Goal: Communication & Community: Answer question/provide support

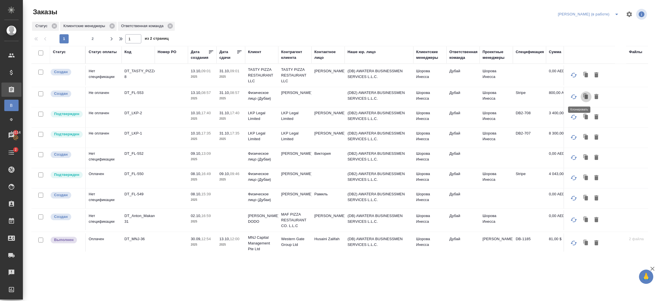
click at [585, 96] on icon "button" at bounding box center [586, 97] width 3 height 4
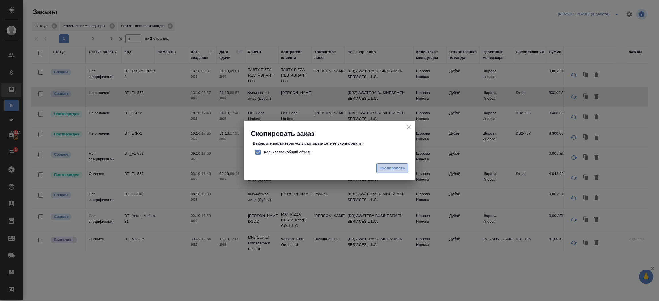
click at [401, 170] on span "Скопировать" at bounding box center [391, 168] width 25 height 7
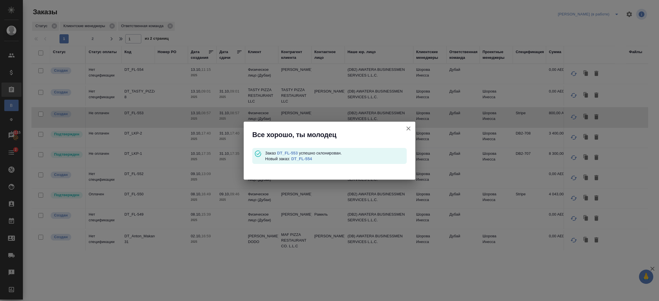
click at [308, 159] on link "DT_FL-554" at bounding box center [301, 159] width 21 height 5
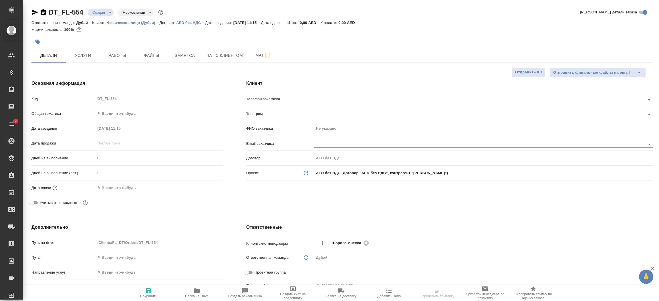
select select "RU"
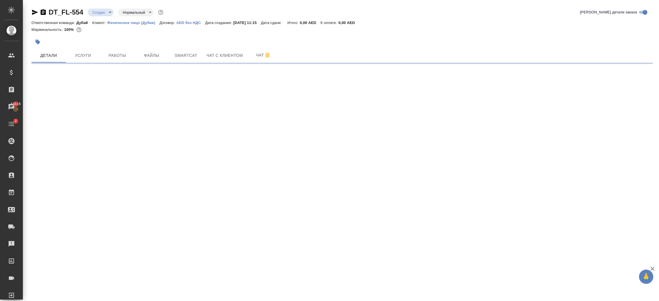
select select "RU"
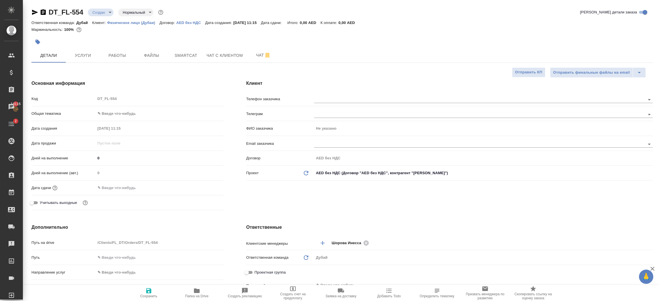
type textarea "x"
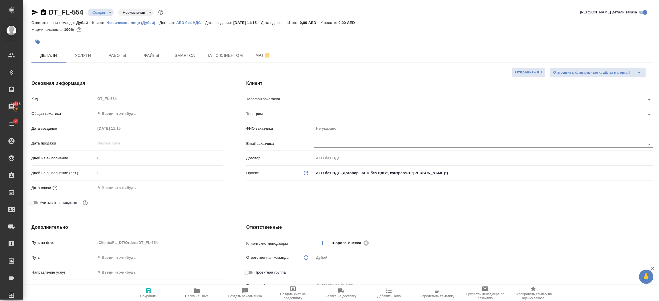
type textarea "x"
click at [125, 112] on body "🙏 .cls-1 fill:#fff; AWATERA Шорова Инесса i.shorova_kiev Клиенты Спецификации З…" at bounding box center [329, 150] width 659 height 301
click at [122, 149] on li "Общая Тематика" at bounding box center [160, 150] width 128 height 9
type input "obtem"
type textarea "x"
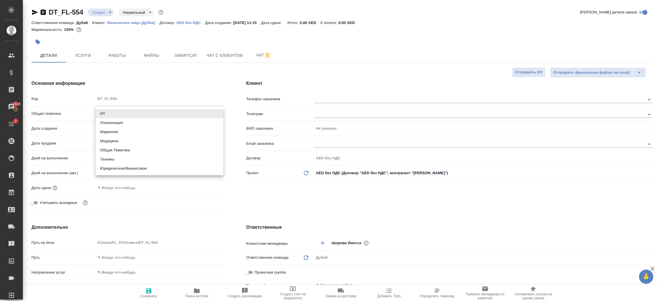
type textarea "x"
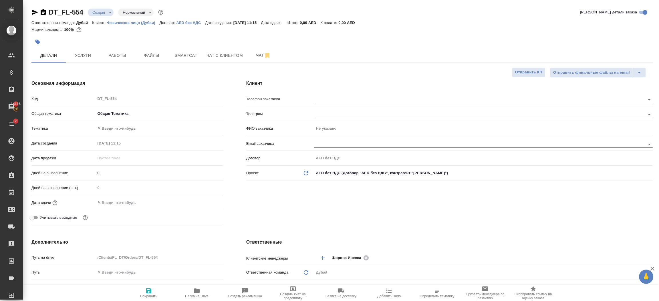
click at [116, 124] on body "🙏 .cls-1 fill:#fff; AWATERA Шорова Инесса i.shorova_kiev Клиенты Спецификации З…" at bounding box center [329, 150] width 659 height 301
click at [119, 128] on li "Общая Тематика" at bounding box center [160, 128] width 128 height 9
type textarea "x"
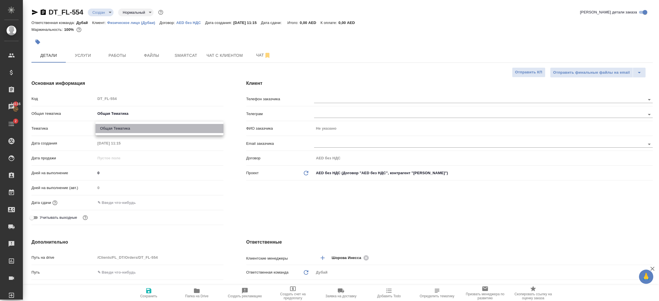
type input "6012b1ca196b0e5c9229a120"
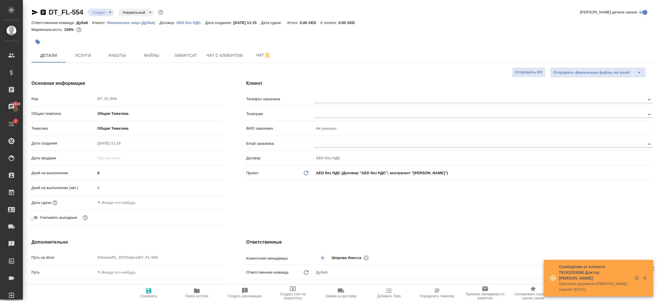
click at [131, 204] on input "text" at bounding box center [121, 203] width 50 height 8
click at [207, 200] on icon "button" at bounding box center [206, 202] width 5 height 6
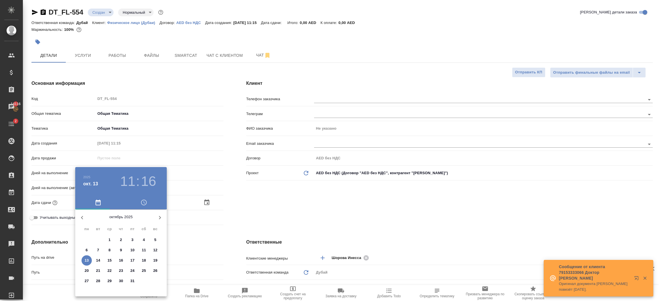
click at [132, 281] on p "31" at bounding box center [132, 282] width 4 height 6
type input "31.10.2025 11:16"
type textarea "x"
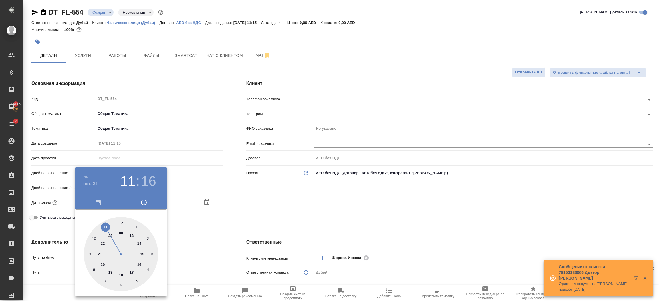
click at [250, 221] on div at bounding box center [329, 150] width 659 height 301
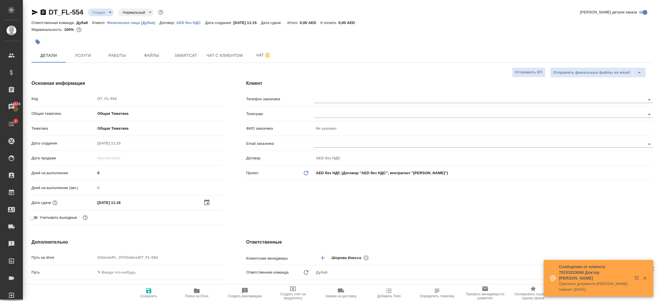
click at [154, 296] on span "Сохранить" at bounding box center [148, 297] width 17 height 4
type textarea "x"
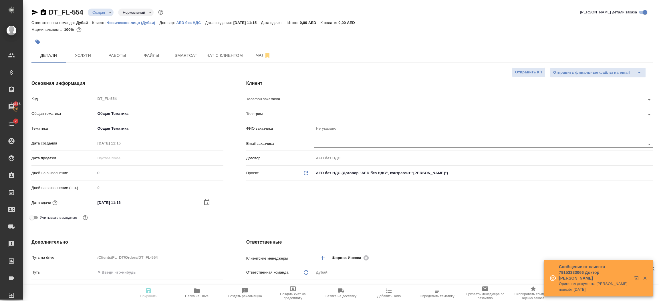
type textarea "x"
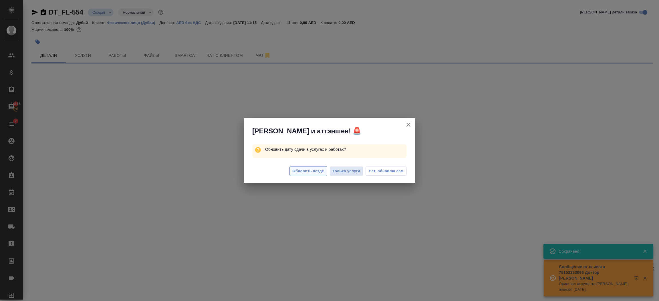
click at [303, 173] on span "Обновить везде" at bounding box center [308, 171] width 31 height 7
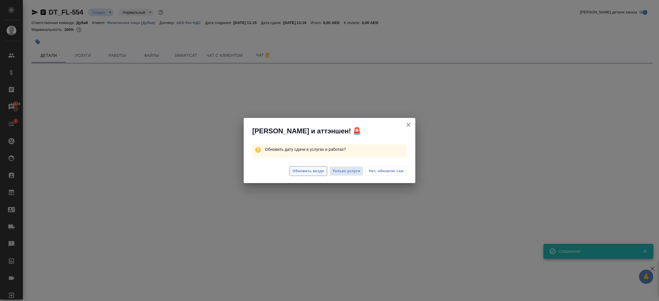
select select "RU"
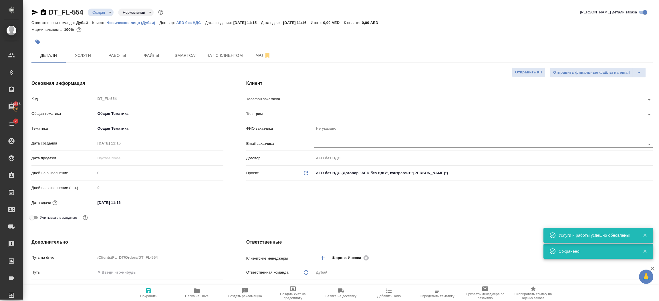
type textarea "x"
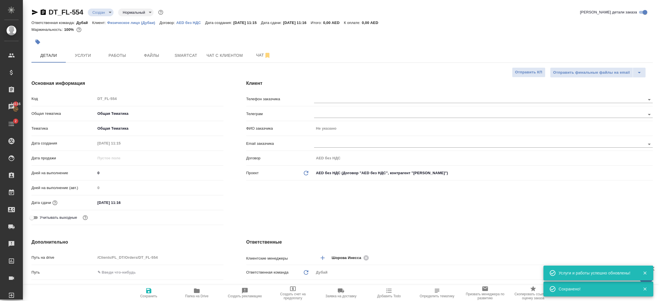
click at [284, 198] on div "Клиент Телефон заказчика Телеграм ФИО заказчика Не указано Email заказчика Дого…" at bounding box center [449, 154] width 429 height 170
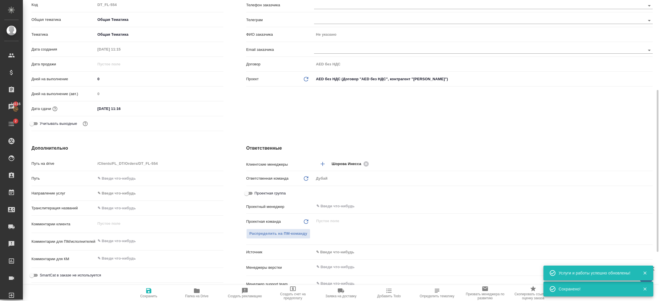
scroll to position [137, 0]
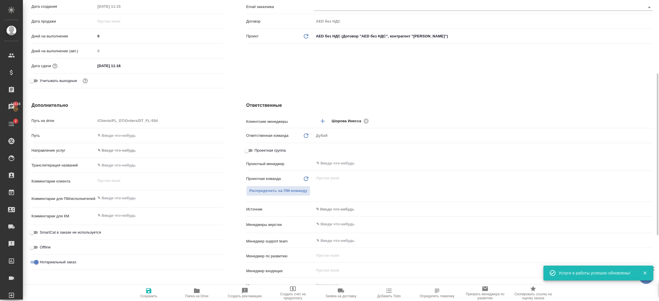
type textarea "x"
click at [116, 202] on textarea at bounding box center [160, 199] width 128 height 10
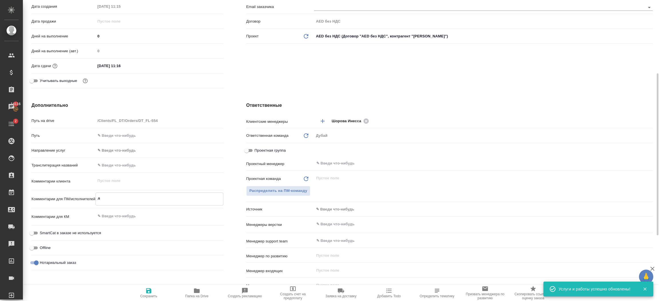
type textarea "ле"
type textarea "x"
type textarea "лег"
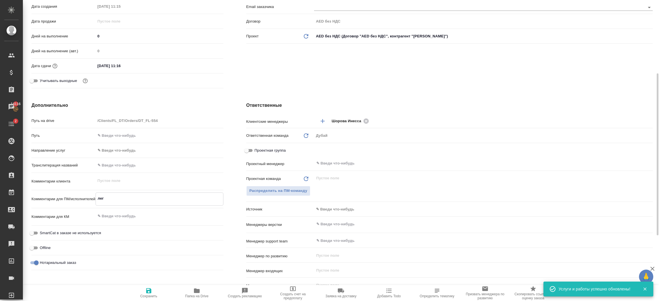
type textarea "x"
type textarea "лега"
type textarea "x"
type textarea "легали"
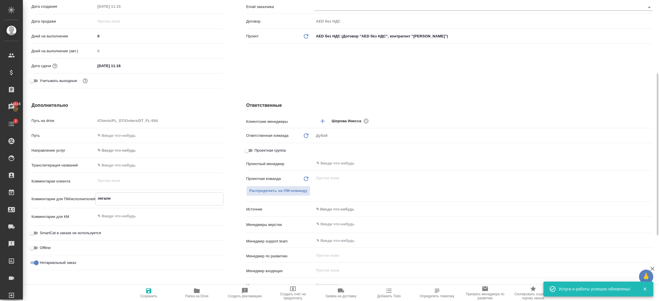
type textarea "x"
type textarea "легализ"
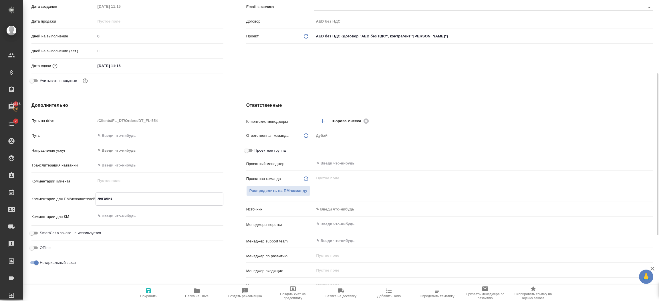
type textarea "x"
type textarea "легализа"
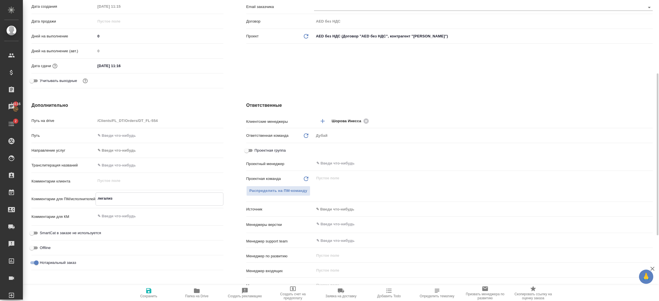
type textarea "x"
type textarea "легализац"
type textarea "x"
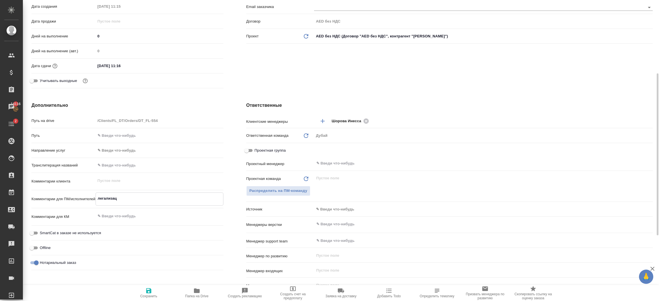
type textarea "x"
type textarea "легализаци"
type textarea "x"
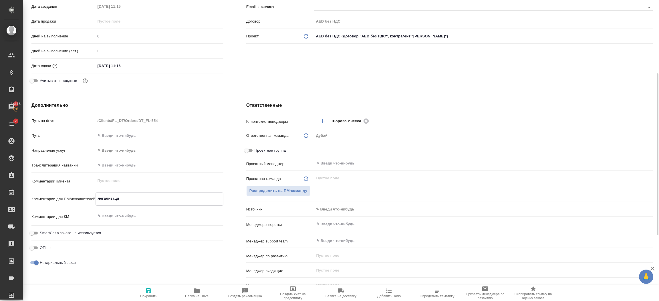
type textarea "x"
type textarea "легализация"
type textarea "x"
type textarea "легализация"
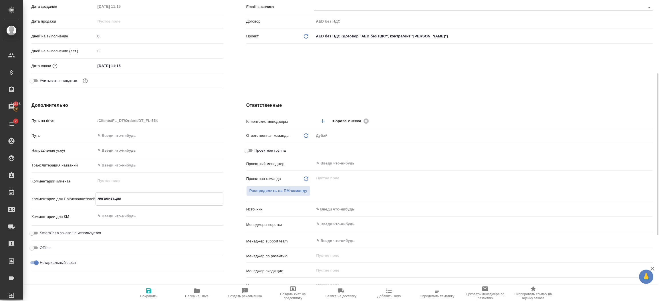
type textarea "x"
type textarea "легализация до"
type textarea "x"
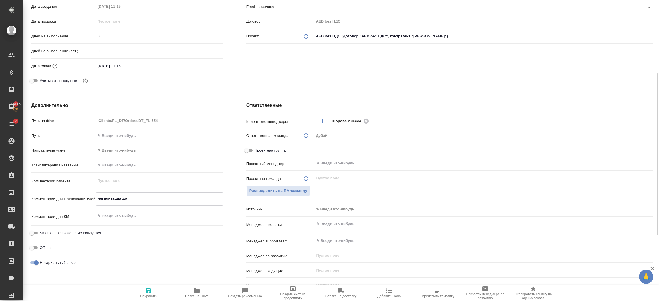
type textarea "x"
type textarea "легализация док"
type textarea "x"
type textarea "легализация доко"
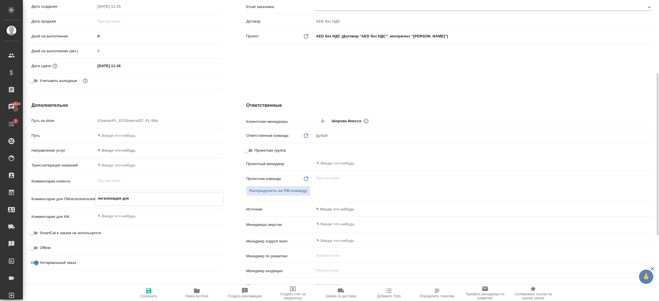
type textarea "x"
type textarea "легализация доков"
type textarea "x"
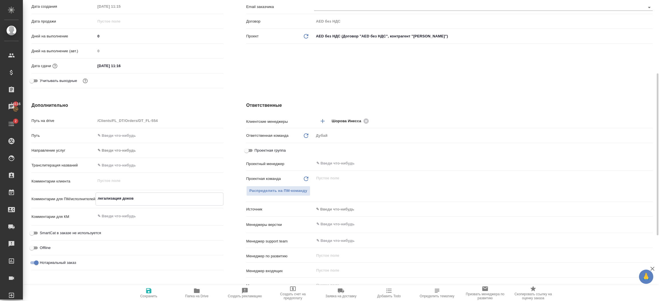
type textarea "x"
type textarea "легализация доков"
type textarea "x"
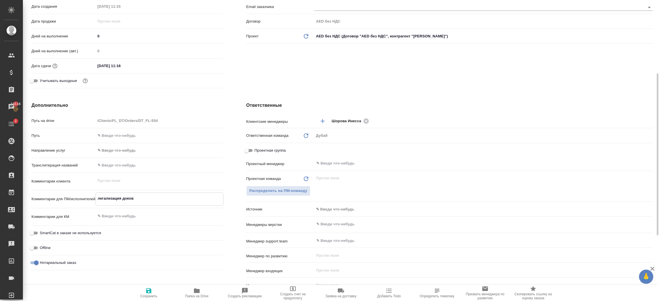
type textarea "легализация доков о"
type textarea "x"
type textarea "легализация доков от"
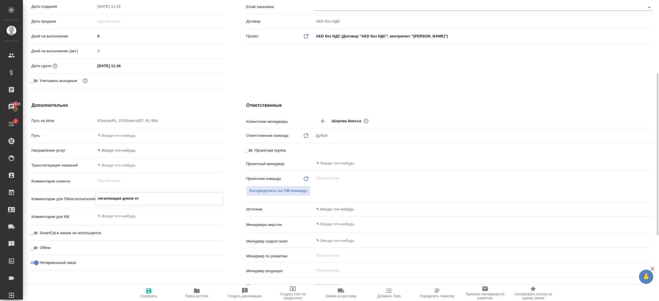
type textarea "x"
type textarea "легализация доков от М"
type textarea "x"
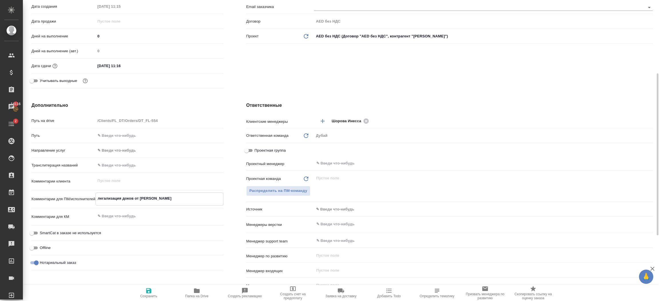
type textarea "x"
type textarea "легализация доков от Му"
type textarea "x"
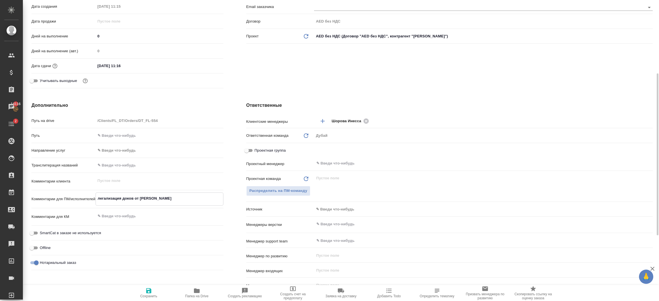
type textarea "x"
type textarea "легализация доков от Мух"
type textarea "x"
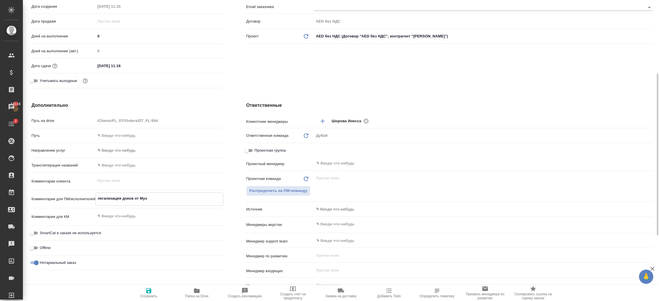
type textarea "легализация доков от Мухх"
type textarea "x"
type textarea "легализация доков от Мухха"
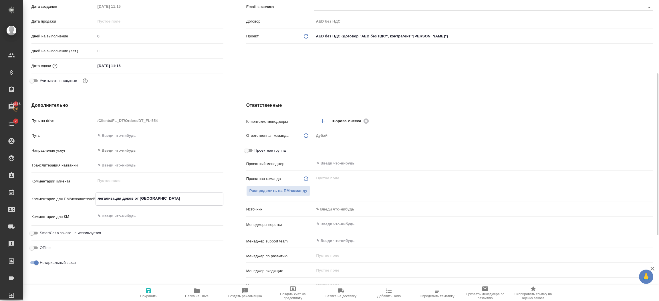
type textarea "x"
type textarea "легализация доков от Муххам"
type textarea "x"
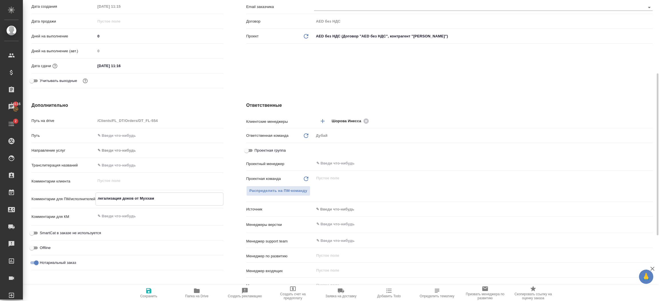
type textarea "x"
type textarea "легализация доков от Муххама"
type textarea "x"
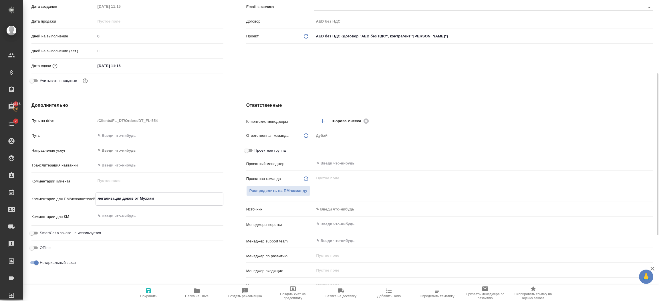
type textarea "x"
type textarea "легализация доков от Муххам"
type textarea "x"
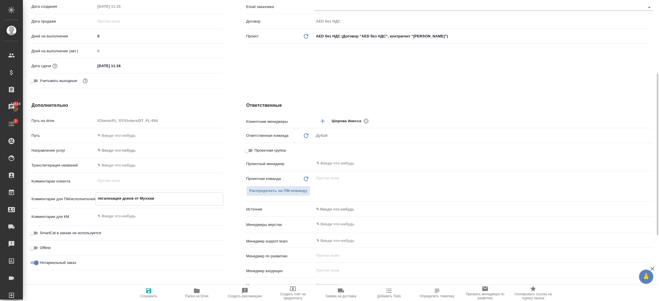
type textarea "легализация доков от Мухха"
type textarea "x"
type textarea "легализация доков от Мухх"
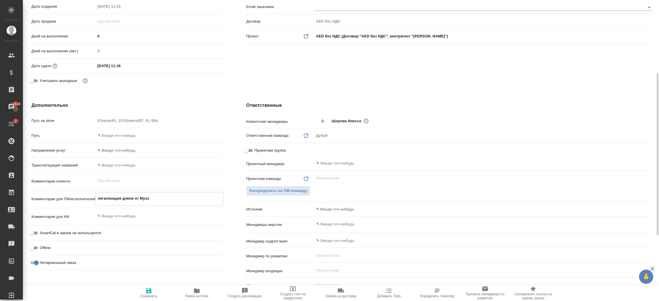
type textarea "x"
type textarea "легализация доков от Мух"
type textarea "x"
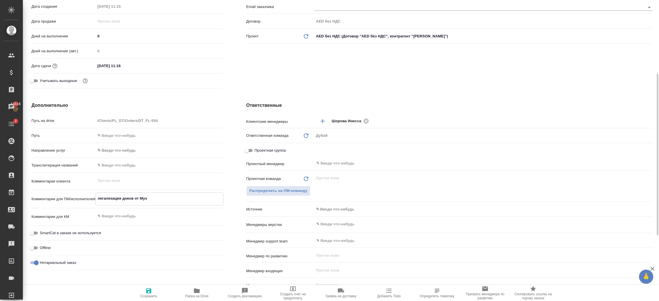
type textarea "x"
type textarea "легализация доков от Муху"
type textarea "x"
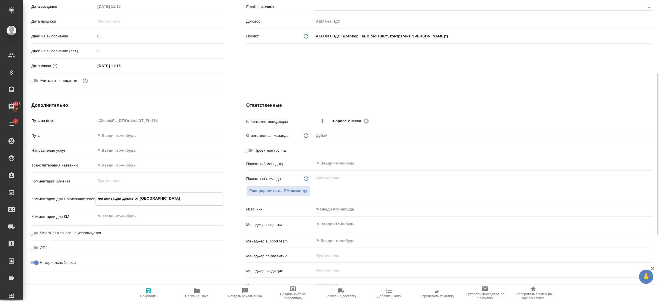
type textarea "x"
type textarea "легализация доков от Муха"
type textarea "x"
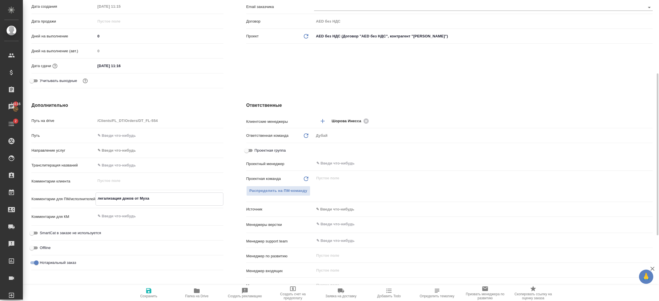
type textarea "легализация доков от Мухам"
type textarea "x"
type textarea "легализация доков от Мухамм"
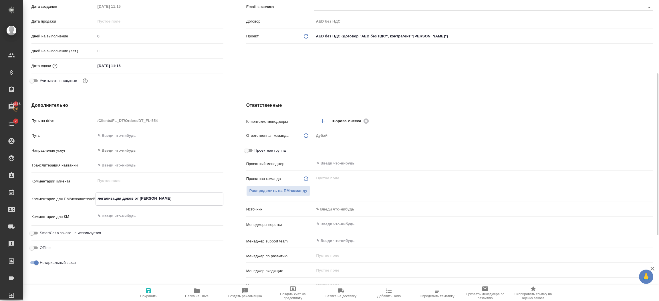
type textarea "x"
type textarea "легализация доков от Мухамма"
type textarea "x"
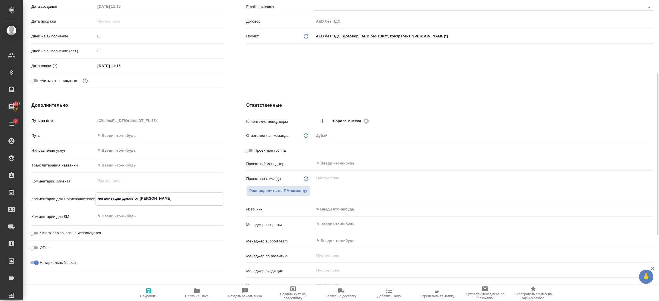
type textarea "x"
type textarea "легализация доков от Мухаммада"
type textarea "x"
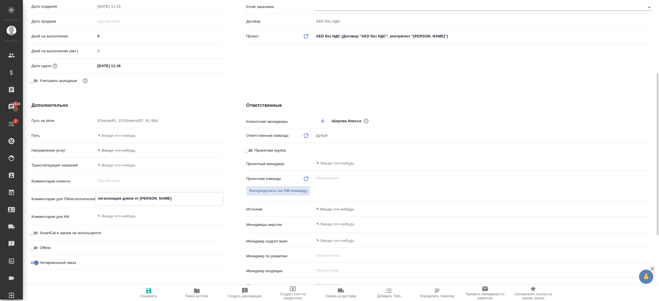
type textarea "x"
type textarea "легализация доков от Мухаммада"
type textarea "x"
click at [146, 289] on icon "button" at bounding box center [148, 291] width 5 height 5
type textarea "x"
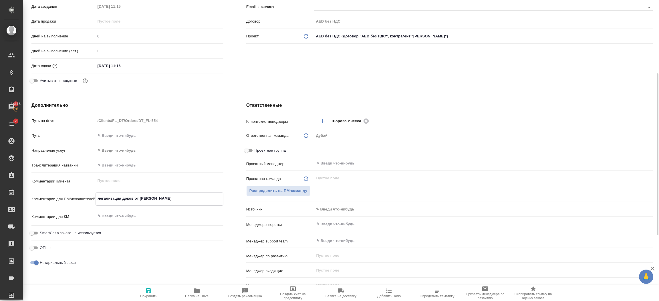
type textarea "x"
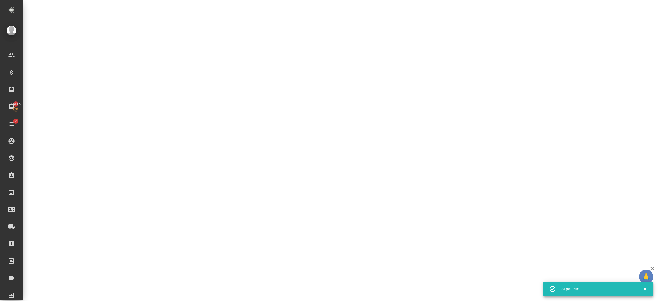
select select "RU"
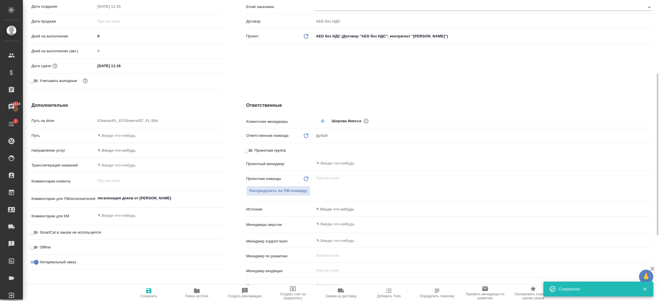
type textarea "x"
click at [341, 207] on body "🙏 .cls-1 fill:#fff; AWATERA Шорова Инесса i.shorova_kiev Клиенты Спецификации З…" at bounding box center [329, 150] width 659 height 301
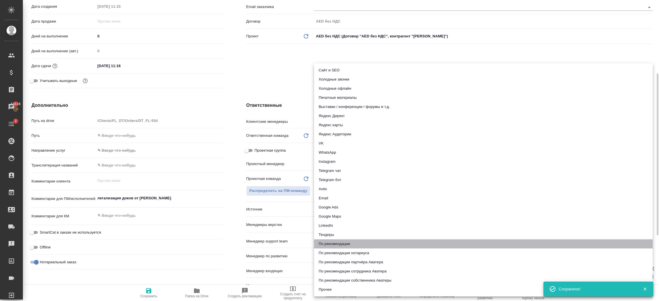
click at [338, 241] on li "По рекомендации" at bounding box center [483, 244] width 339 height 9
type textarea "x"
type input "recommendation"
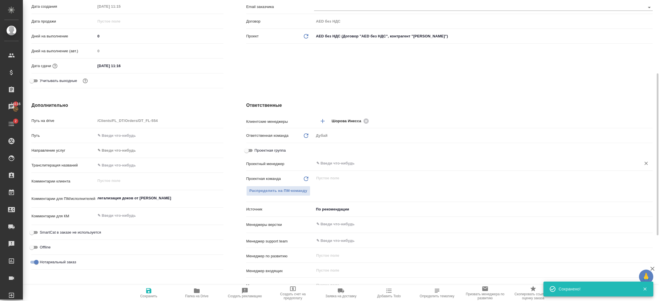
click at [336, 162] on input "text" at bounding box center [474, 163] width 316 height 7
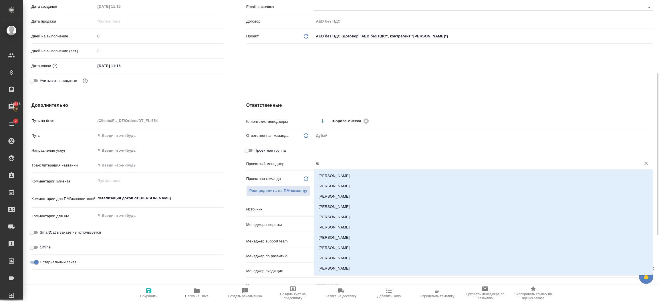
type input "шо"
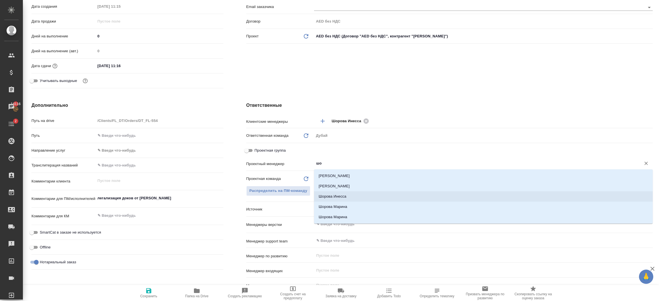
click at [345, 200] on li "Шорова Инесса" at bounding box center [483, 197] width 339 height 10
type textarea "x"
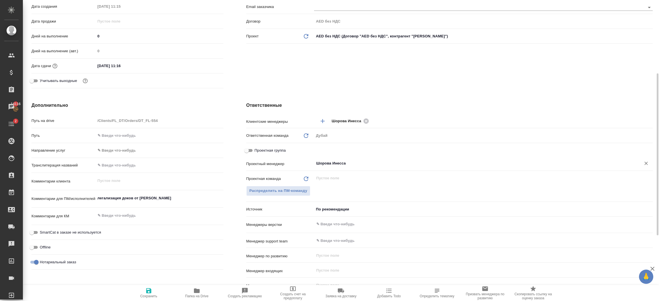
type input "Шорова Инесса"
click at [140, 296] on span "Сохранить" at bounding box center [148, 297] width 17 height 4
type textarea "x"
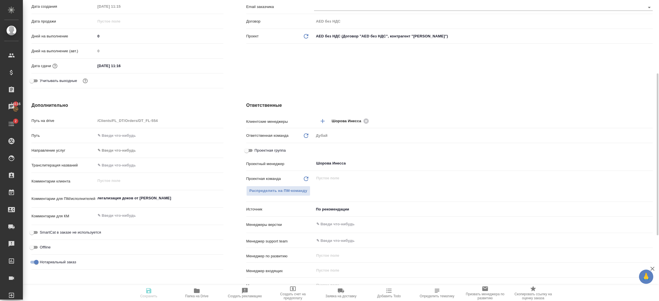
type textarea "x"
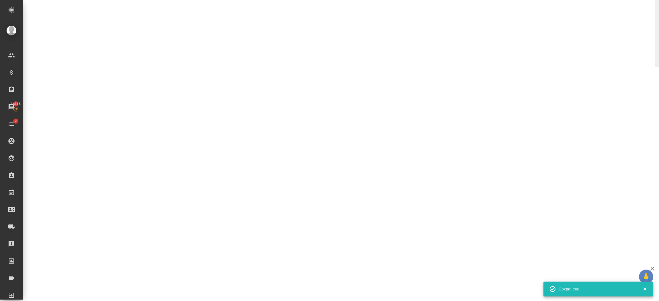
select select "RU"
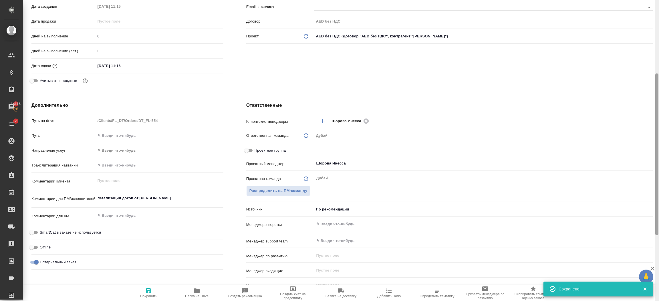
type textarea "x"
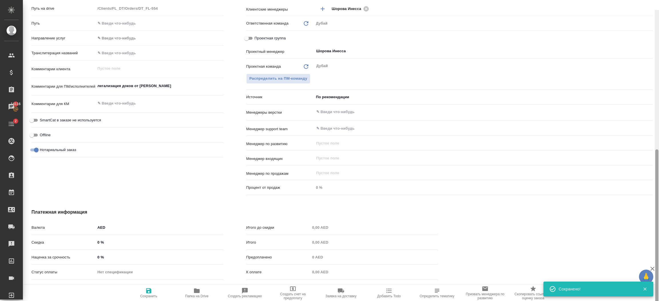
scroll to position [259, 0]
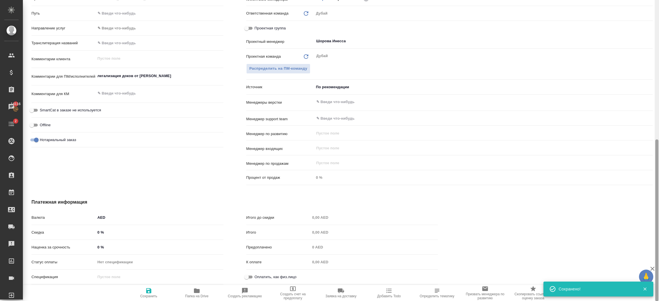
drag, startPoint x: 655, startPoint y: 230, endPoint x: 658, endPoint y: 311, distance: 81.0
click at [658, 301] on html "🙏 .cls-1 fill:#fff; AWATERA Шорова Инесса i.shorova_kiev Клиенты Спецификации З…" at bounding box center [329, 150] width 659 height 301
click at [254, 277] on input "Оплатить, как физ.лицо" at bounding box center [246, 277] width 21 height 7
checkbox input "true"
type textarea "x"
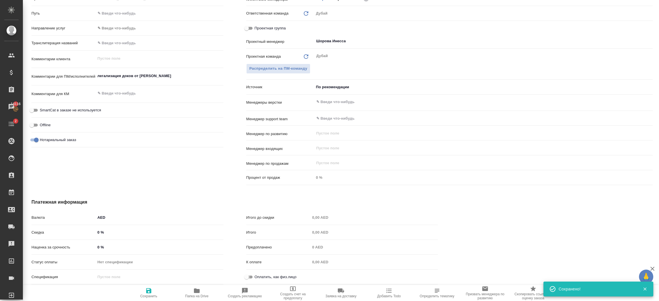
type textarea "x"
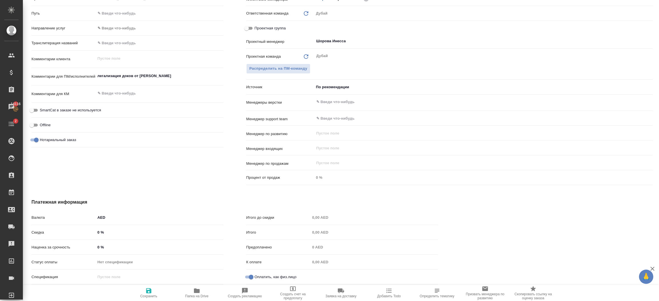
click at [147, 298] on span "Сохранить" at bounding box center [148, 297] width 17 height 4
type textarea "x"
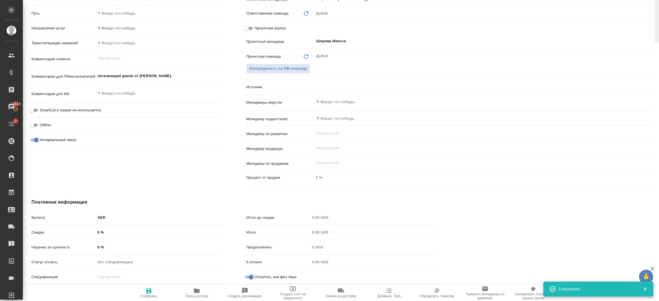
scroll to position [0, 0]
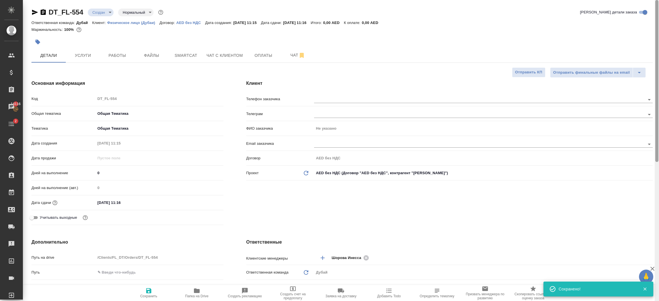
click at [658, 37] on div at bounding box center [657, 151] width 4 height 302
click at [86, 54] on span "Услуги" at bounding box center [82, 55] width 27 height 7
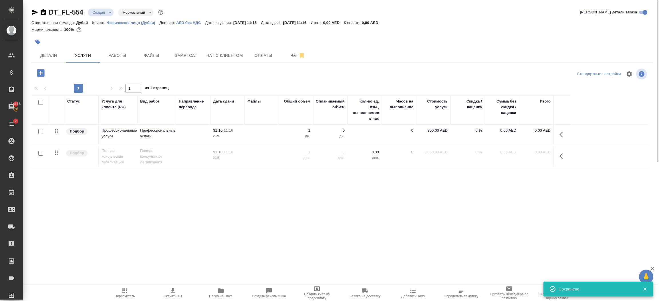
click at [565, 134] on icon "button" at bounding box center [562, 134] width 7 height 7
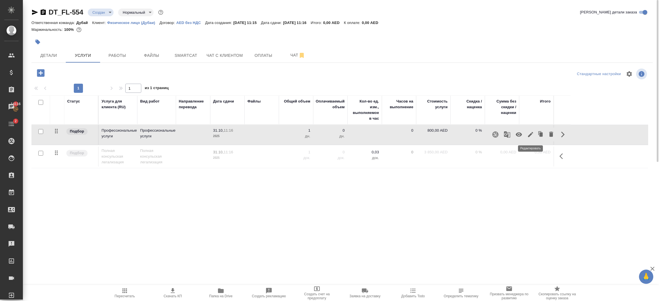
click at [531, 137] on icon "button" at bounding box center [530, 134] width 7 height 7
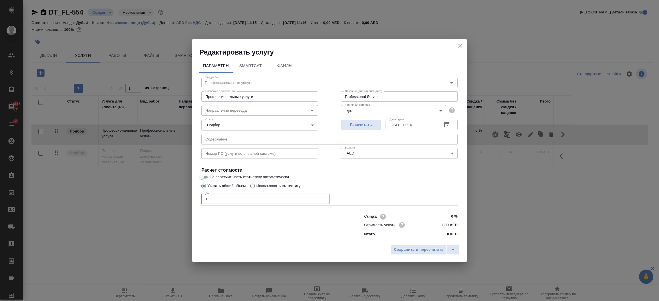
click at [258, 198] on input "1" at bounding box center [265, 199] width 128 height 10
click at [450, 224] on input "800 AED" at bounding box center [446, 225] width 21 height 8
click at [432, 252] on span "Сохранить и пересчитать" at bounding box center [419, 250] width 50 height 7
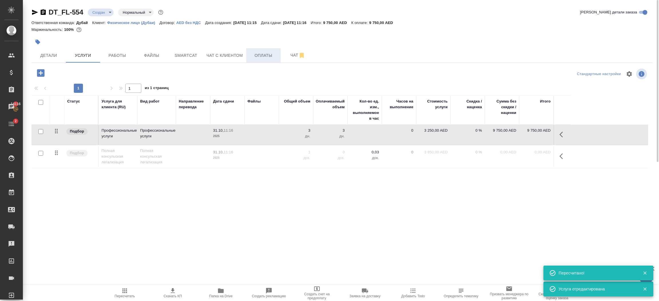
click at [261, 55] on span "Оплаты" at bounding box center [263, 55] width 27 height 7
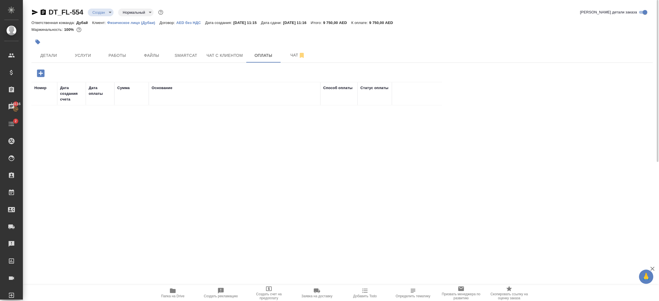
click at [43, 79] on div at bounding box center [341, 80] width 621 height 3
click at [40, 75] on icon "button" at bounding box center [41, 73] width 10 height 10
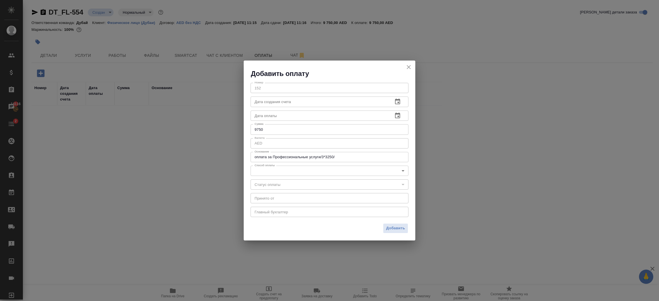
click at [350, 158] on textarea "оплата за Профессиональные услуги/3*3250/" at bounding box center [330, 157] width 150 height 4
click at [297, 173] on body "🙏 .cls-1 fill:#fff; AWATERA Шорова Инесса i.shorova_kiev Клиенты Спецификации З…" at bounding box center [329, 150] width 659 height 301
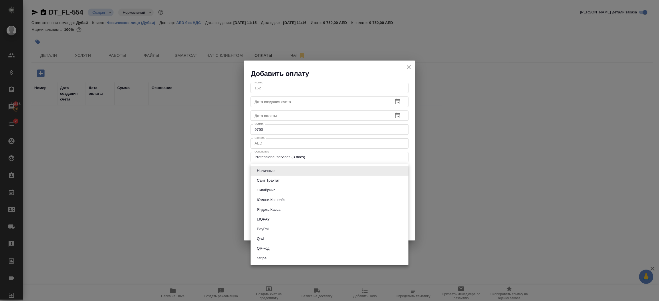
click at [270, 259] on li "Stripe" at bounding box center [330, 259] width 158 height 10
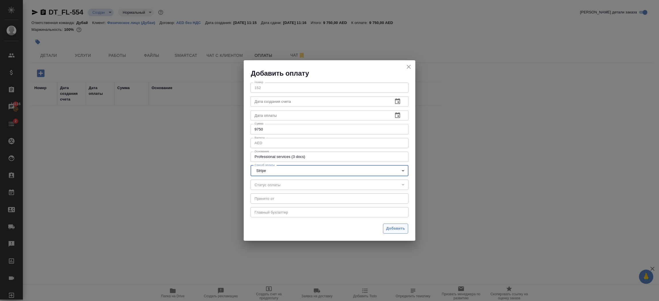
click at [398, 229] on span "Добавить" at bounding box center [395, 229] width 19 height 7
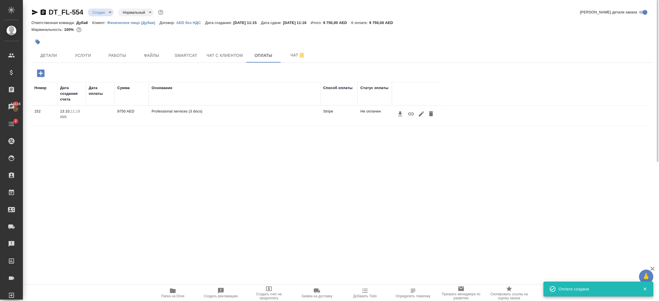
click at [410, 115] on icon "button" at bounding box center [411, 114] width 6 height 3
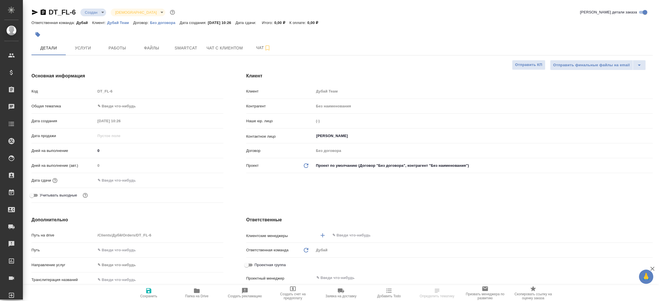
select select "RU"
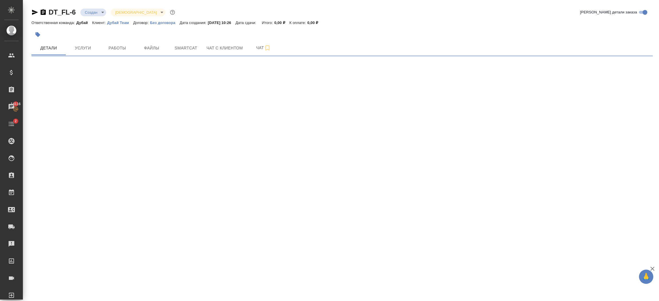
select select "RU"
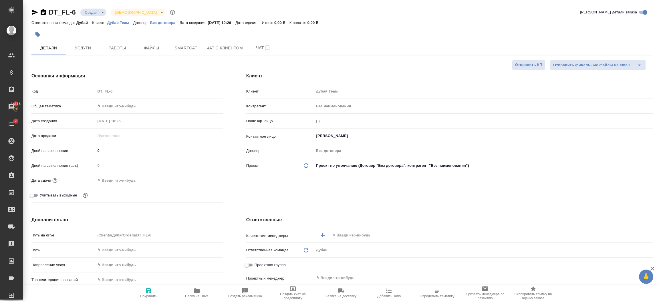
type textarea "x"
drag, startPoint x: 296, startPoint y: 190, endPoint x: 277, endPoint y: 203, distance: 23.2
click at [277, 203] on div "[PERSON_NAME] Теам Контрагент Без наименования Наше юр. лицо (-) Контактное лиц…" at bounding box center [449, 139] width 429 height 156
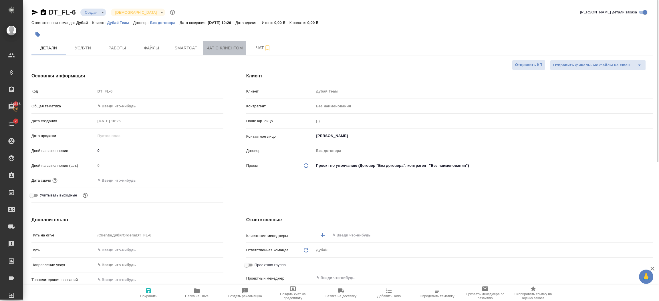
click at [218, 51] on button "Чат с клиентом" at bounding box center [224, 48] width 43 height 14
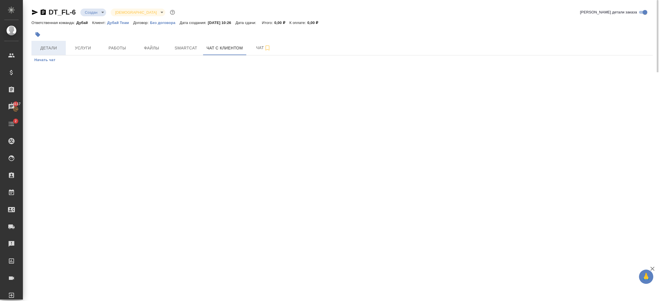
click at [45, 49] on span "Детали" at bounding box center [48, 48] width 27 height 7
select select "RU"
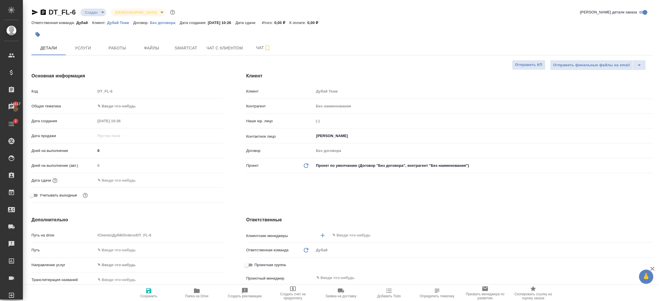
type textarea "x"
click at [216, 50] on span "Чат с клиентом" at bounding box center [224, 48] width 36 height 7
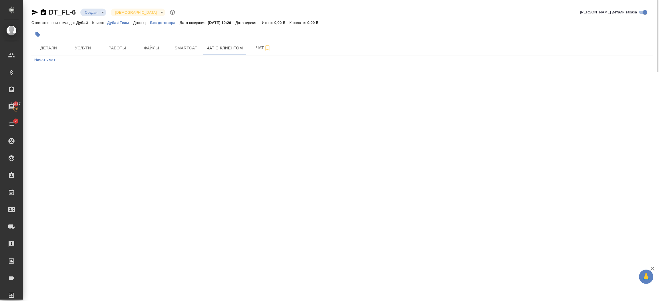
click at [47, 60] on span "Начать чат" at bounding box center [44, 60] width 21 height 7
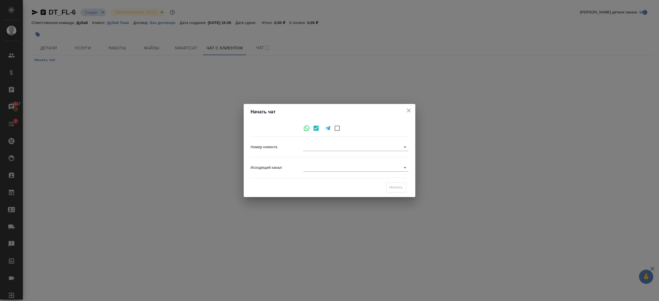
type input "[PHONE_NUMBER]"
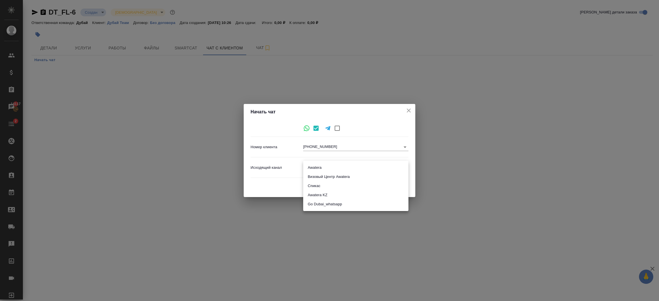
click at [314, 169] on body "🙏 .cls-1 fill:#fff; AWATERA [PERSON_NAME].shorova_kiev Клиенты Спецификации Зак…" at bounding box center [329, 150] width 659 height 301
click at [351, 207] on li "Go Dubai_whatsapp" at bounding box center [355, 204] width 105 height 9
type input "9"
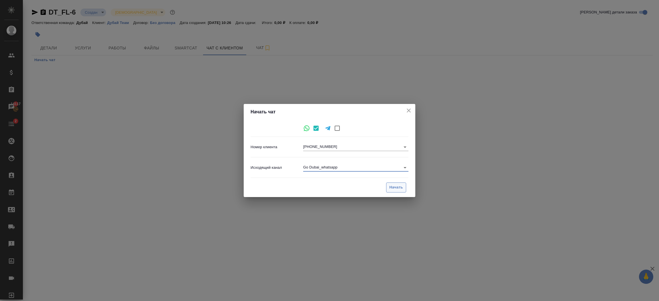
click at [393, 188] on span "Начать" at bounding box center [396, 187] width 14 height 7
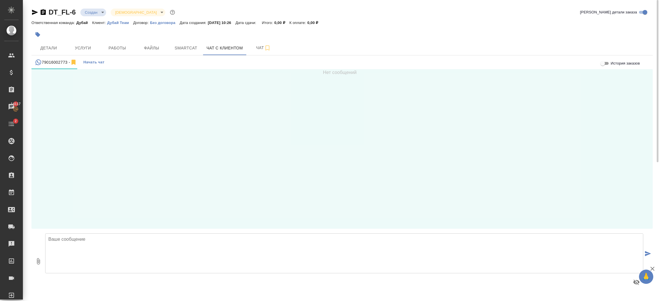
click at [111, 242] on textarea at bounding box center [344, 254] width 598 height 40
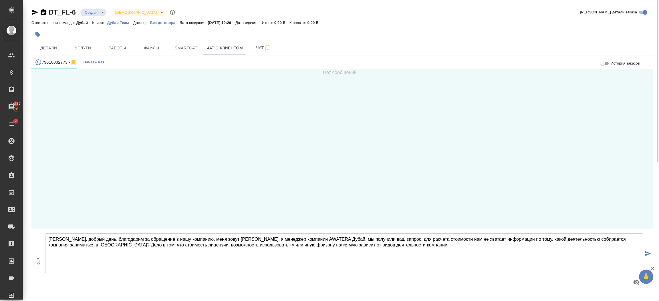
click at [148, 245] on textarea "[PERSON_NAME], добрый день, благодарим за обращение в нашу компанию, меня зовут…" at bounding box center [344, 254] width 598 height 40
click at [146, 245] on textarea "[PERSON_NAME], добрый день, благодарим за обращение в нашу компанию, меня зовут…" at bounding box center [344, 254] width 598 height 40
click at [220, 244] on textarea "[PERSON_NAME], добрый день, благодарим за обращение в нашу компанию, меня зовут…" at bounding box center [344, 254] width 598 height 40
click at [259, 246] on textarea "[PERSON_NAME], добрый день, благодарим за обращение в нашу компанию, меня зовут…" at bounding box center [344, 254] width 598 height 40
click at [284, 245] on textarea "[PERSON_NAME], добрый день, благодарим за обращение в нашу компанию, меня зовут…" at bounding box center [344, 254] width 598 height 40
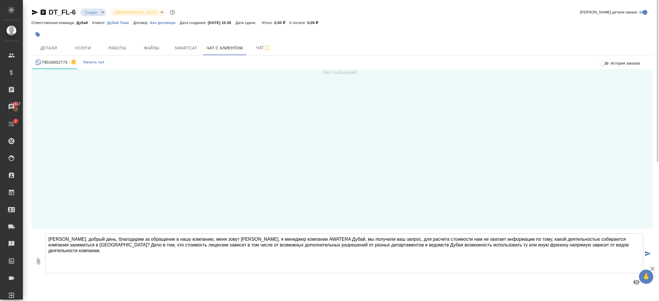
click at [310, 245] on textarea "[PERSON_NAME], добрый день, благодарим за обращение в нашу компанию, меня зовут…" at bounding box center [344, 254] width 598 height 40
click at [380, 245] on textarea "[PERSON_NAME], добрый день, благодарим за обращение в нашу компанию, меня зовут…" at bounding box center [344, 254] width 598 height 40
click at [383, 247] on textarea "[PERSON_NAME], добрый день, благодарим за обращение в нашу компанию, меня зовут…" at bounding box center [344, 254] width 598 height 40
drag, startPoint x: 457, startPoint y: 246, endPoint x: 428, endPoint y: 243, distance: 28.8
click at [428, 243] on textarea "[PERSON_NAME], добрый день, благодарим за обращение в нашу компанию, меня зовут…" at bounding box center [344, 254] width 598 height 40
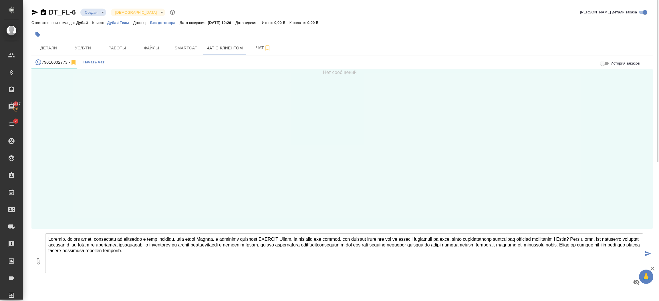
type textarea "Loremip, dolors amet, consectetu ad elitseddo e temp incididu, utla etdol Magna…"
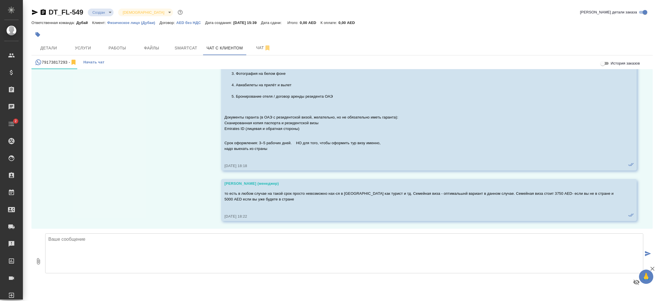
scroll to position [533, 0]
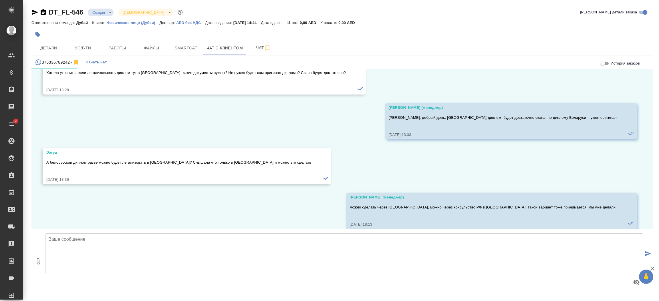
scroll to position [696, 0]
